Goal: Task Accomplishment & Management: Use online tool/utility

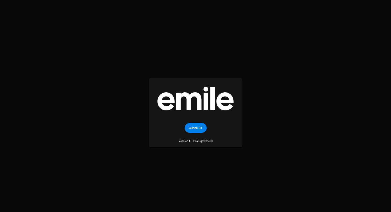
click at [202, 128] on button "Connect" at bounding box center [195, 128] width 22 height 10
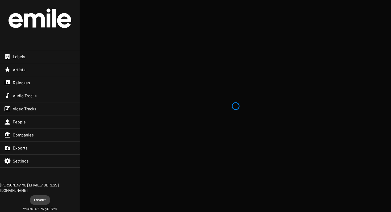
click at [20, 82] on span "Releases" at bounding box center [21, 82] width 17 height 5
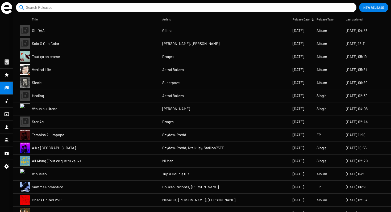
click at [88, 45] on mat-cell "Solo O Con Color" at bounding box center [97, 43] width 130 height 13
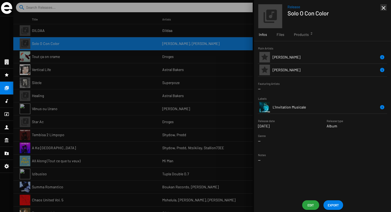
click at [307, 32] on span "Products 2" at bounding box center [301, 34] width 15 height 5
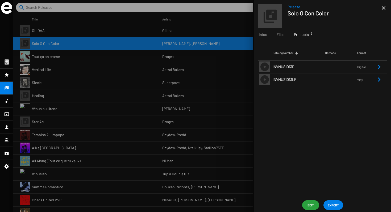
click at [297, 68] on td "INVMUS1013D" at bounding box center [298, 66] width 52 height 13
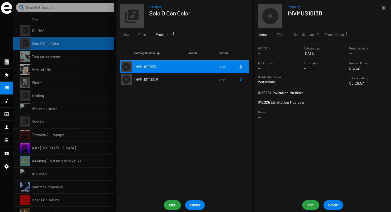
click at [328, 205] on span "EXPORT" at bounding box center [332, 205] width 11 height 10
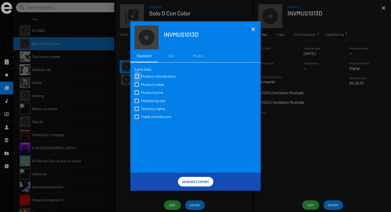
click at [145, 75] on span "Product contributors" at bounding box center [158, 76] width 35 height 5
click at [137, 78] on input "Product contributors" at bounding box center [136, 78] width 0 height 0
checkbox input "true"
click at [145, 86] on span "Product notes" at bounding box center [152, 84] width 23 height 5
click at [137, 87] on input "Product notes" at bounding box center [136, 87] width 0 height 0
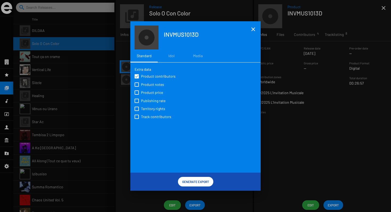
checkbox input "true"
click at [145, 95] on span "Product price" at bounding box center [152, 92] width 22 height 5
click at [137, 95] on input "Product price" at bounding box center [136, 95] width 0 height 0
checkbox input "true"
click at [145, 108] on span "Territory rights" at bounding box center [153, 108] width 24 height 5
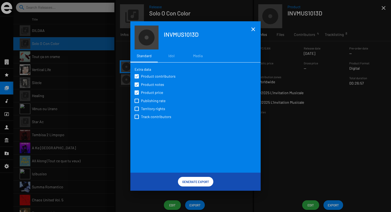
click at [137, 111] on input "Territory rights" at bounding box center [136, 111] width 0 height 0
checkbox input "true"
click at [145, 115] on span "Track contributors" at bounding box center [156, 116] width 30 height 5
click at [137, 119] on input "Track contributors" at bounding box center [136, 119] width 0 height 0
checkbox input "true"
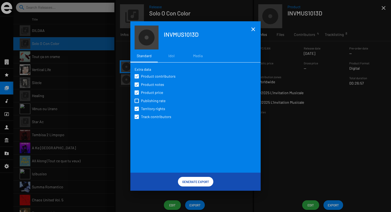
click at [198, 182] on span "Generate Export" at bounding box center [195, 182] width 27 height 10
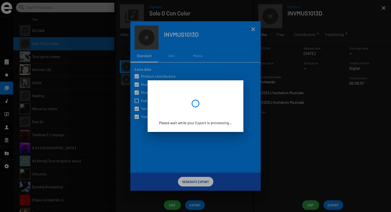
click at [198, 182] on div at bounding box center [195, 106] width 391 height 212
click at [199, 163] on div at bounding box center [195, 106] width 391 height 212
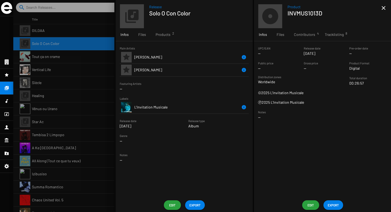
click at [105, 86] on div at bounding box center [201, 106] width 377 height 212
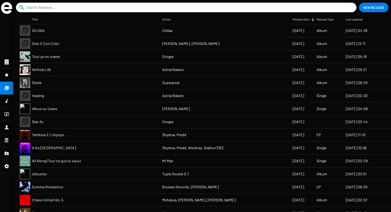
click at [10, 153] on div at bounding box center [6, 153] width 13 height 13
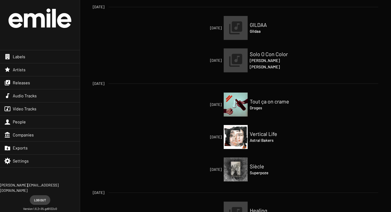
click at [24, 79] on div "Releases" at bounding box center [40, 82] width 80 height 13
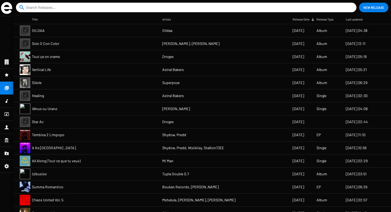
click at [76, 44] on mat-cell "Solo O Con Color" at bounding box center [97, 43] width 130 height 13
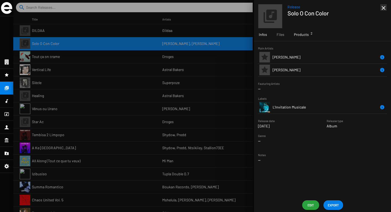
click at [302, 36] on span "Products 2" at bounding box center [301, 34] width 15 height 5
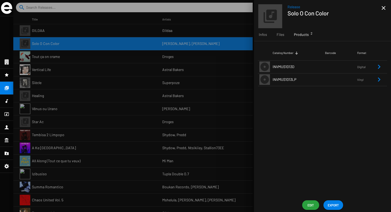
click at [292, 67] on span "INVMUS1013D" at bounding box center [283, 66] width 22 height 5
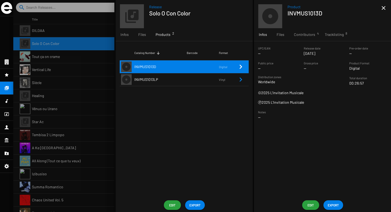
click at [215, 81] on td at bounding box center [203, 79] width 32 height 13
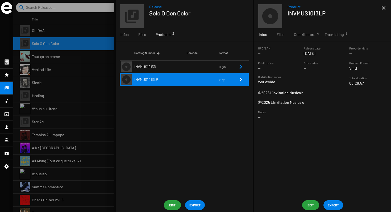
click at [326, 202] on button "EXPORT" at bounding box center [333, 205] width 20 height 10
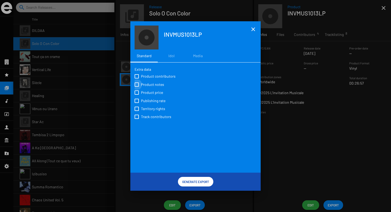
click at [165, 82] on label "Product notes" at bounding box center [150, 84] width 32 height 6
click at [137, 87] on input "Product notes" at bounding box center [136, 87] width 0 height 0
checkbox input "true"
click at [161, 78] on span "Product contributors" at bounding box center [158, 76] width 35 height 5
click at [137, 78] on input "Product contributors" at bounding box center [136, 78] width 0 height 0
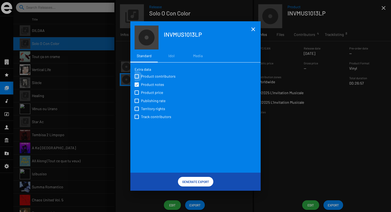
checkbox input "true"
click at [161, 99] on span "Publishing rate" at bounding box center [153, 100] width 24 height 5
click at [137, 103] on input "Publishing rate" at bounding box center [136, 103] width 0 height 0
checkbox input "true"
click at [160, 91] on span "Product price" at bounding box center [152, 92] width 22 height 5
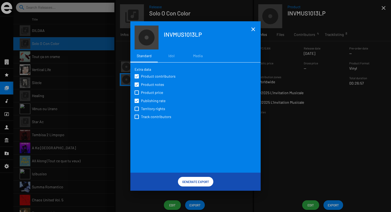
click at [137, 95] on input "Product price" at bounding box center [136, 95] width 0 height 0
checkbox input "true"
click at [152, 117] on span "Track contributors" at bounding box center [156, 116] width 30 height 5
click at [137, 119] on input "Track contributors" at bounding box center [136, 119] width 0 height 0
checkbox input "true"
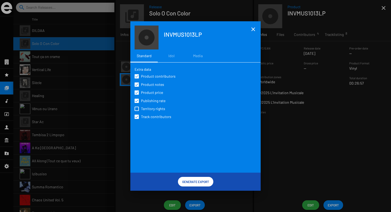
click at [153, 103] on span "Publishing rate" at bounding box center [153, 100] width 24 height 5
click at [137, 103] on input "Publishing rate" at bounding box center [136, 103] width 0 height 0
checkbox input "false"
click at [153, 107] on span "Territory rights" at bounding box center [153, 108] width 24 height 5
click at [137, 111] on input "Territory rights" at bounding box center [136, 111] width 0 height 0
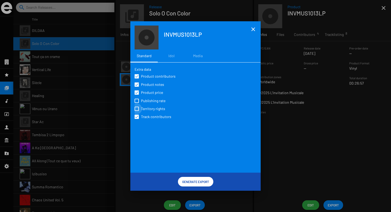
checkbox input "true"
click at [199, 183] on span "Generate Export" at bounding box center [195, 182] width 27 height 10
